Goal: Information Seeking & Learning: Find specific page/section

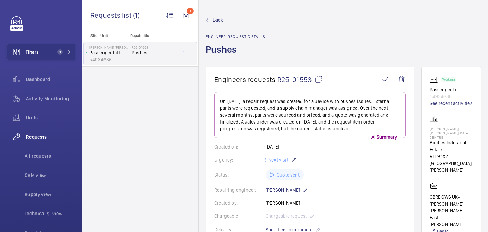
scroll to position [427, 0]
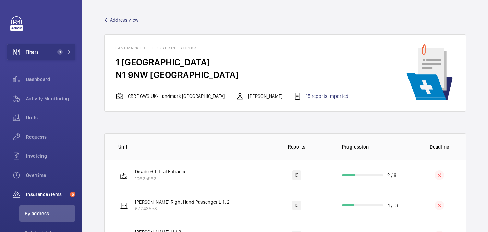
scroll to position [14, 0]
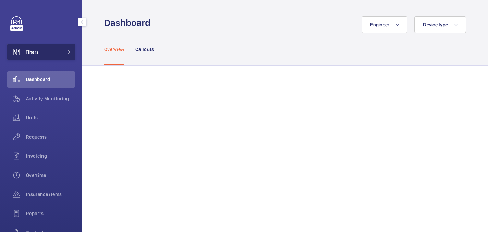
click at [47, 54] on button "Filters" at bounding box center [41, 52] width 68 height 16
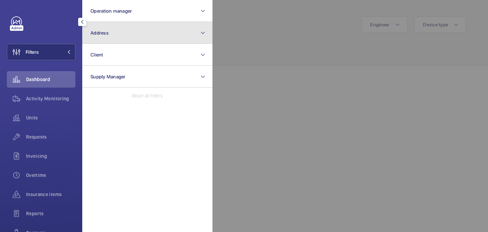
click at [160, 30] on button "Address" at bounding box center [147, 33] width 130 height 22
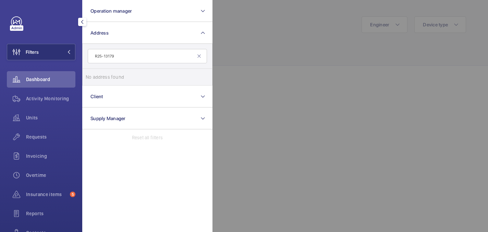
type input "R25-13179"
drag, startPoint x: 283, startPoint y: 55, endPoint x: 252, endPoint y: 61, distance: 30.7
click at [281, 56] on div at bounding box center [456, 116] width 488 height 232
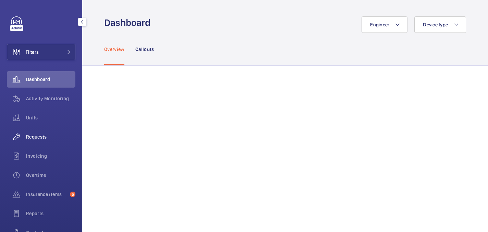
click at [54, 134] on span "Requests" at bounding box center [50, 137] width 49 height 7
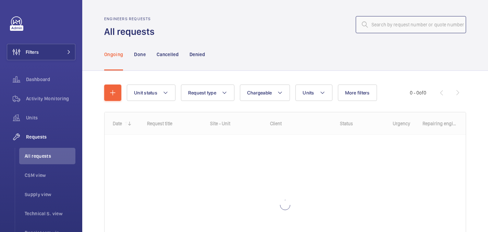
click at [408, 27] on input "text" at bounding box center [410, 24] width 110 height 17
paste input "R25-13179"
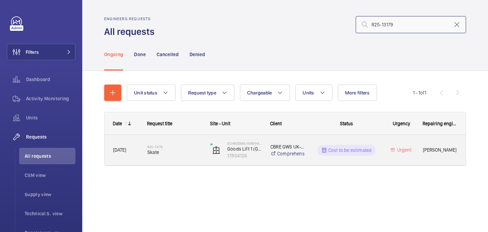
type input "R25-13179"
click at [167, 154] on span "Skate" at bounding box center [174, 152] width 54 height 7
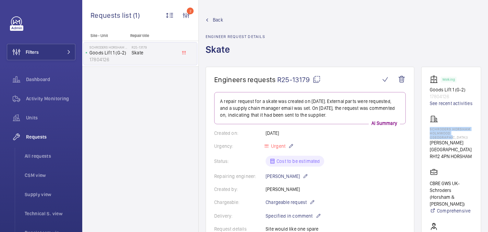
drag, startPoint x: 430, startPoint y: 129, endPoint x: 459, endPoint y: 137, distance: 29.7
click at [459, 137] on p "Schroders Horsham Holmwood ([GEOGRAPHIC_DATA])" at bounding box center [450, 133] width 43 height 12
copy p "Schroders Horsham Holmwood ([GEOGRAPHIC_DATA]"
click at [38, 49] on span "Filters" at bounding box center [32, 52] width 13 height 7
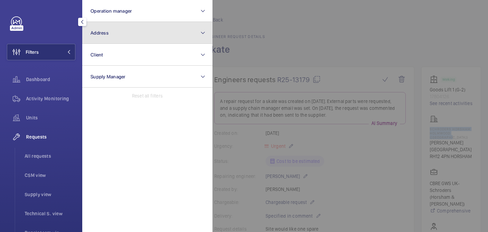
click at [138, 37] on button "Address" at bounding box center [147, 33] width 130 height 22
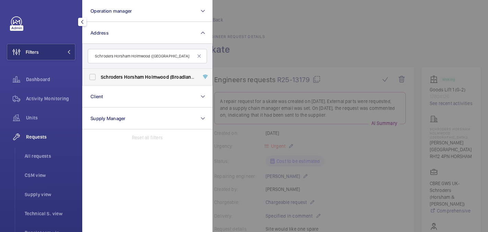
type input "Schroders Horsham Holmwood ([GEOGRAPHIC_DATA]"
click at [153, 79] on span "Holmwood" at bounding box center [157, 76] width 24 height 5
click at [99, 79] on input "Schroders Horsham Holmwood ([GEOGRAPHIC_DATA]) - [PERSON_NAME][STREET_ADDRESS]" at bounding box center [93, 77] width 14 height 14
checkbox input "true"
click at [292, 44] on div at bounding box center [456, 116] width 488 height 232
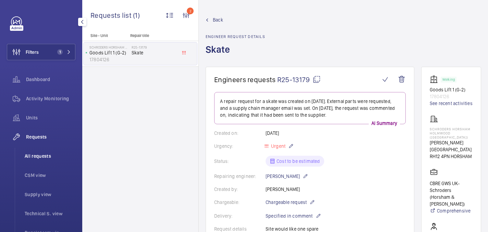
click at [39, 151] on li "All requests" at bounding box center [47, 156] width 56 height 16
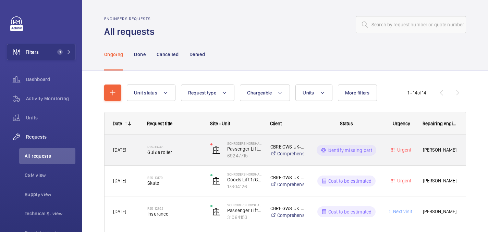
scroll to position [22, 0]
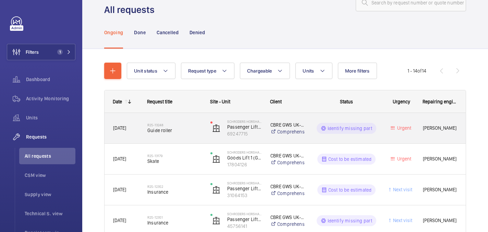
click at [176, 133] on span "Guide roller" at bounding box center [174, 130] width 54 height 7
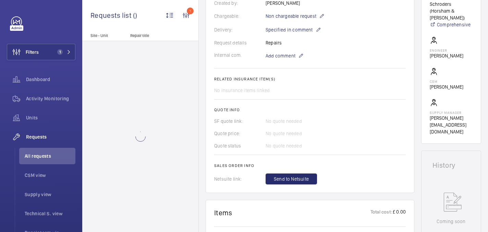
scroll to position [381, 0]
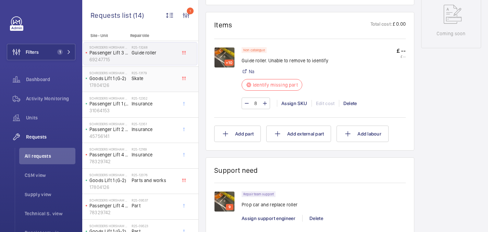
click at [135, 80] on span "Skate" at bounding box center [154, 78] width 45 height 7
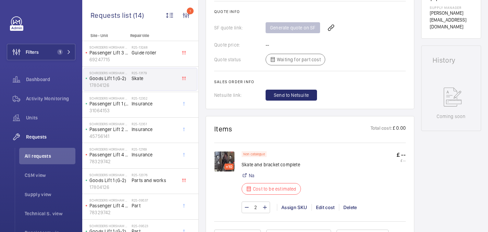
scroll to position [317, 0]
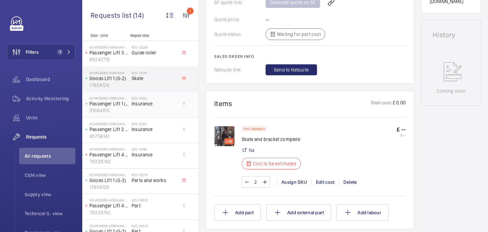
click at [152, 105] on span "Insurance" at bounding box center [154, 103] width 45 height 7
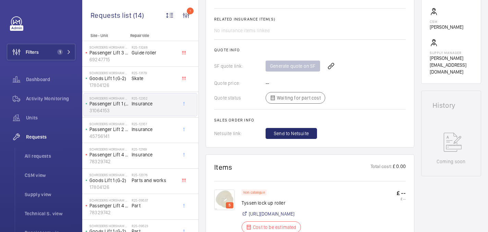
scroll to position [250, 0]
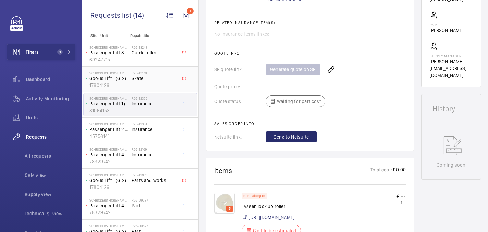
click at [144, 75] on span "Skate" at bounding box center [154, 78] width 45 height 7
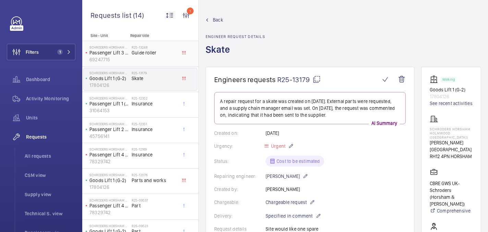
click at [152, 54] on span "Guide roller" at bounding box center [154, 52] width 45 height 7
